Goal: Entertainment & Leisure: Consume media (video, audio)

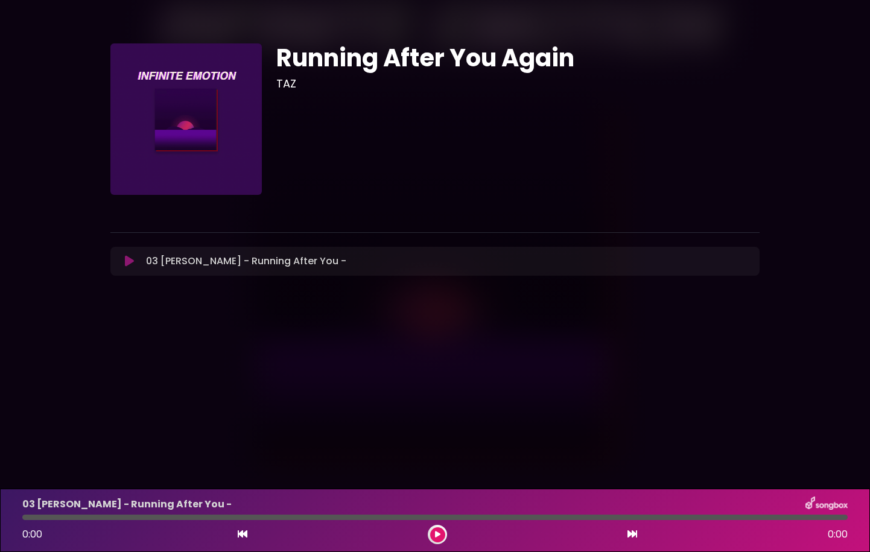
click at [129, 258] on icon at bounding box center [129, 261] width 9 height 12
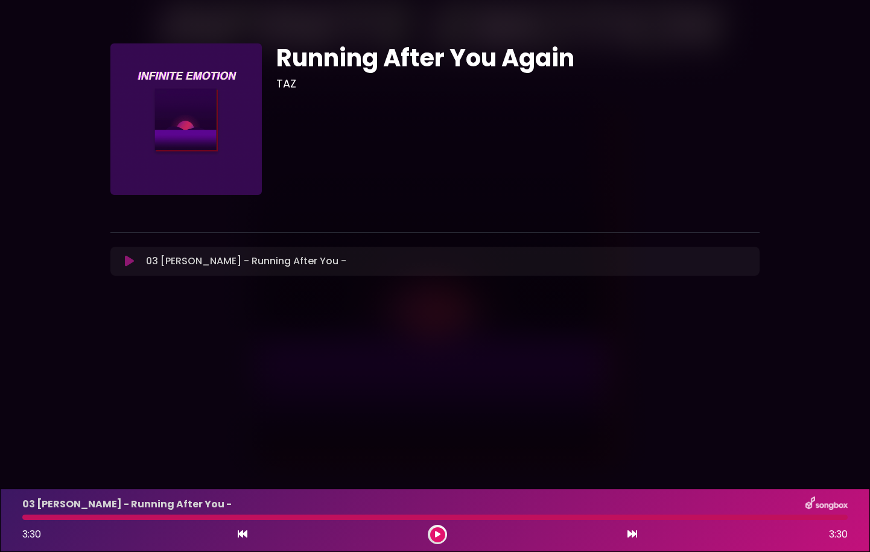
drag, startPoint x: 241, startPoint y: 514, endPoint x: 115, endPoint y: 514, distance: 126.1
click at [115, 514] on div "03 [PERSON_NAME] - Running After You - 3:30 3:30" at bounding box center [435, 520] width 840 height 48
click at [25, 520] on div "03 [PERSON_NAME] - Running After You - 3:30 3:30" at bounding box center [435, 520] width 840 height 48
click at [434, 527] on button at bounding box center [437, 534] width 15 height 15
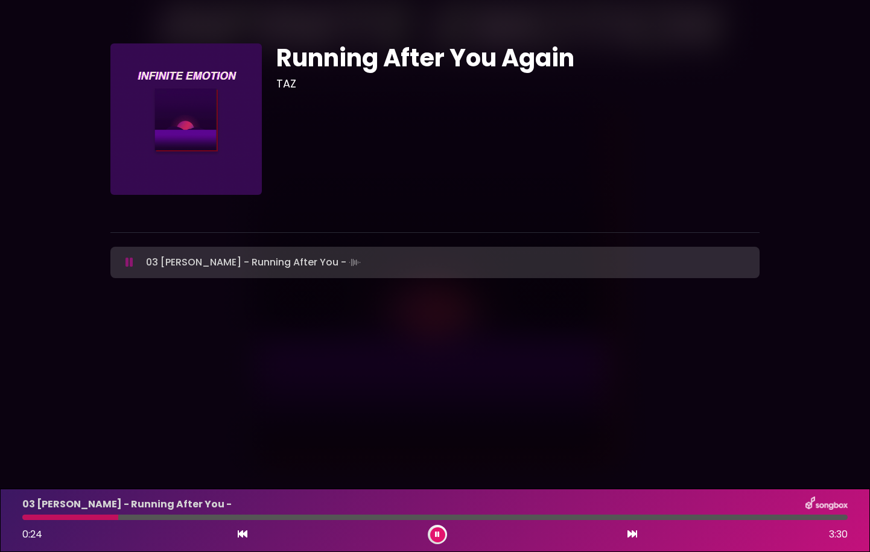
click at [239, 530] on icon at bounding box center [243, 534] width 10 height 10
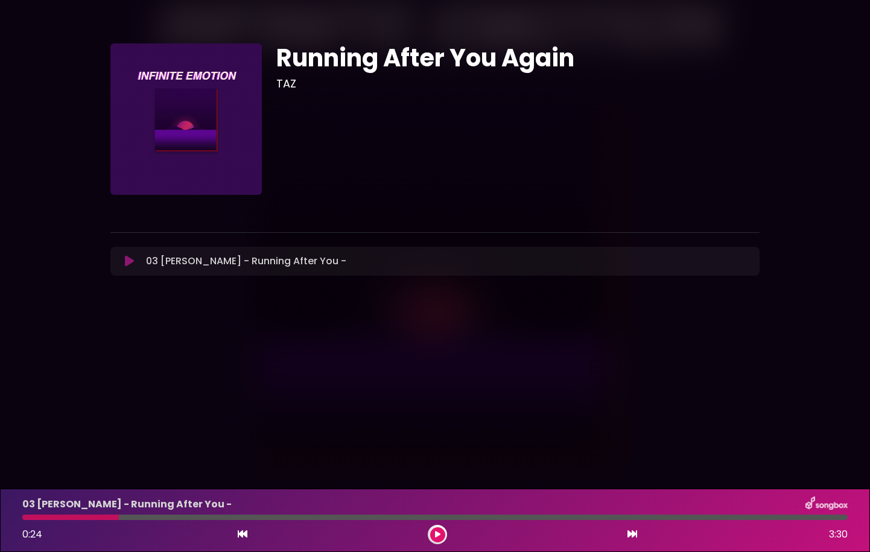
click at [94, 521] on div "03 [PERSON_NAME] - Running After You - 0:24 3:30" at bounding box center [435, 520] width 840 height 48
click at [91, 518] on div at bounding box center [70, 516] width 96 height 5
click at [240, 530] on icon at bounding box center [243, 534] width 10 height 10
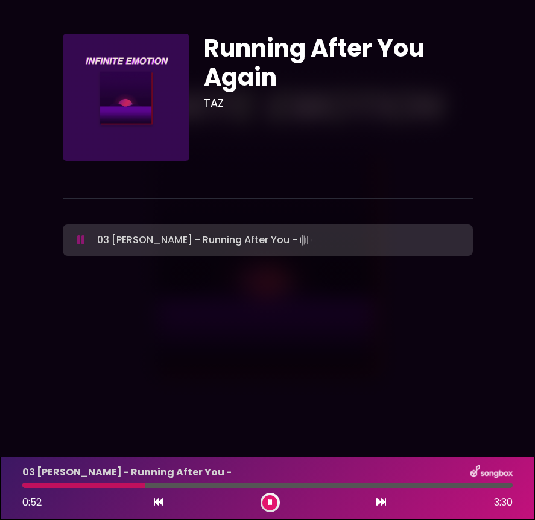
click at [124, 295] on div "Running After You Again TAZ ×" at bounding box center [267, 148] width 535 height 296
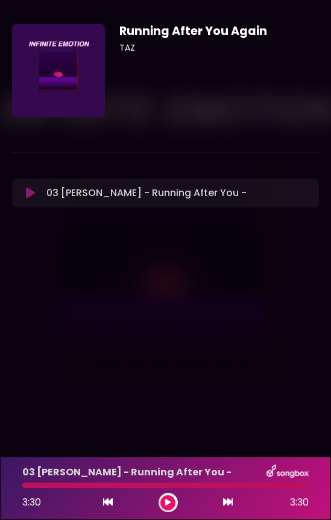
click at [166, 503] on icon at bounding box center [167, 502] width 5 height 7
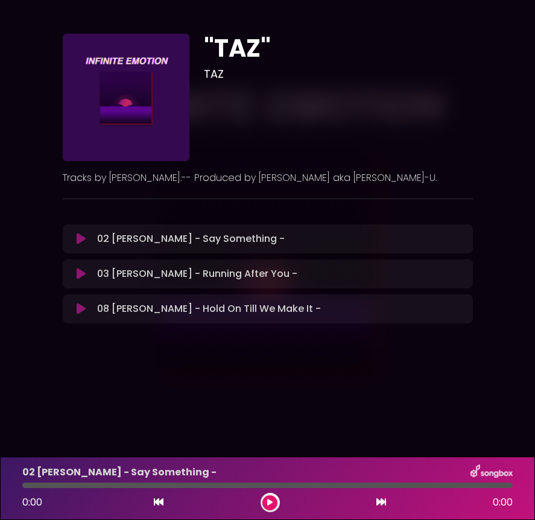
click at [407, 394] on body "× "TAZ" TAZ" at bounding box center [267, 260] width 535 height 520
click at [297, 274] on p "03 [PERSON_NAME] - Running After You - Loading Track..." at bounding box center [197, 274] width 200 height 14
